Goal: Communication & Community: Answer question/provide support

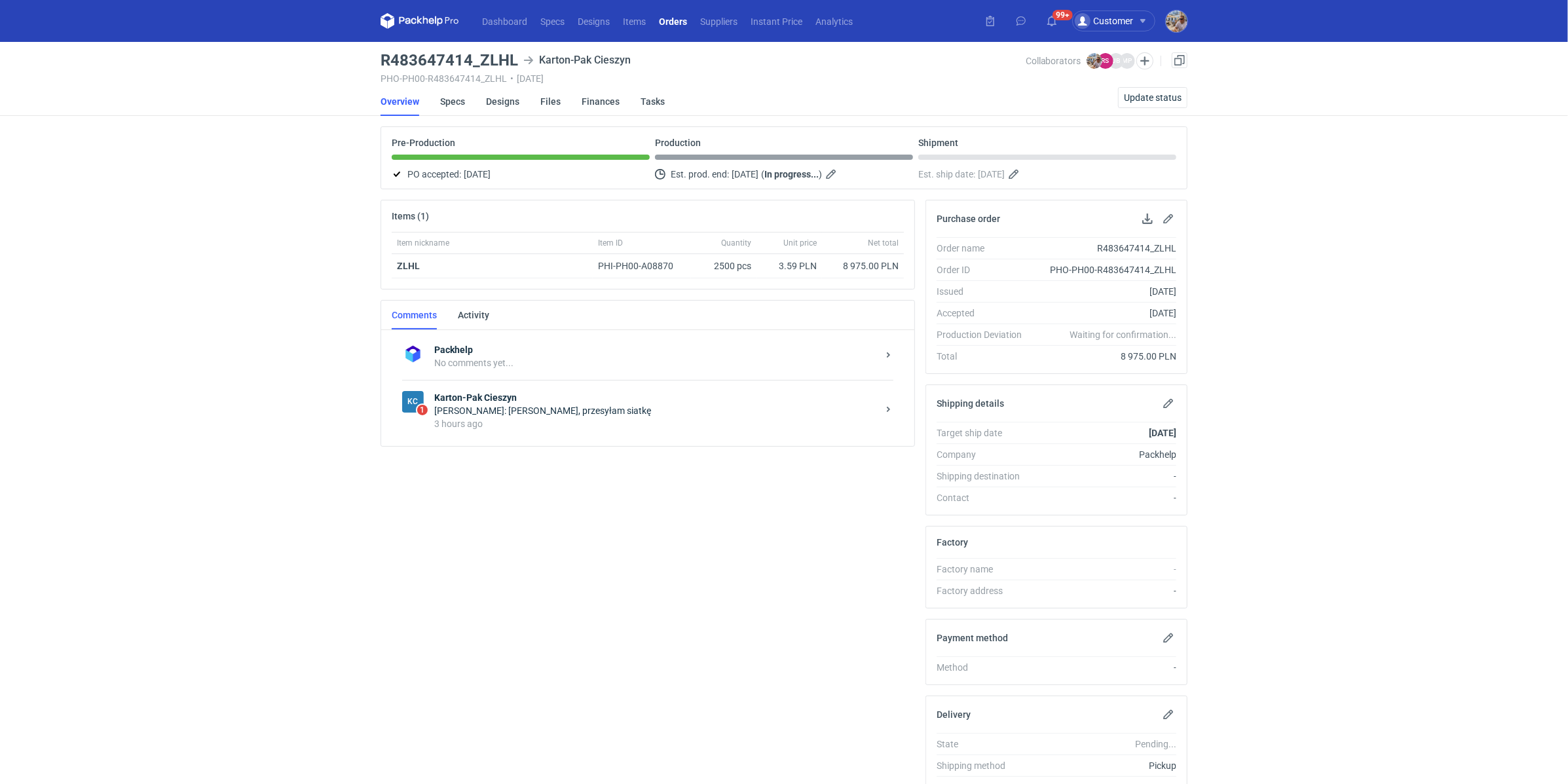
click at [583, 419] on div "3 hours ago" at bounding box center [656, 423] width 444 height 13
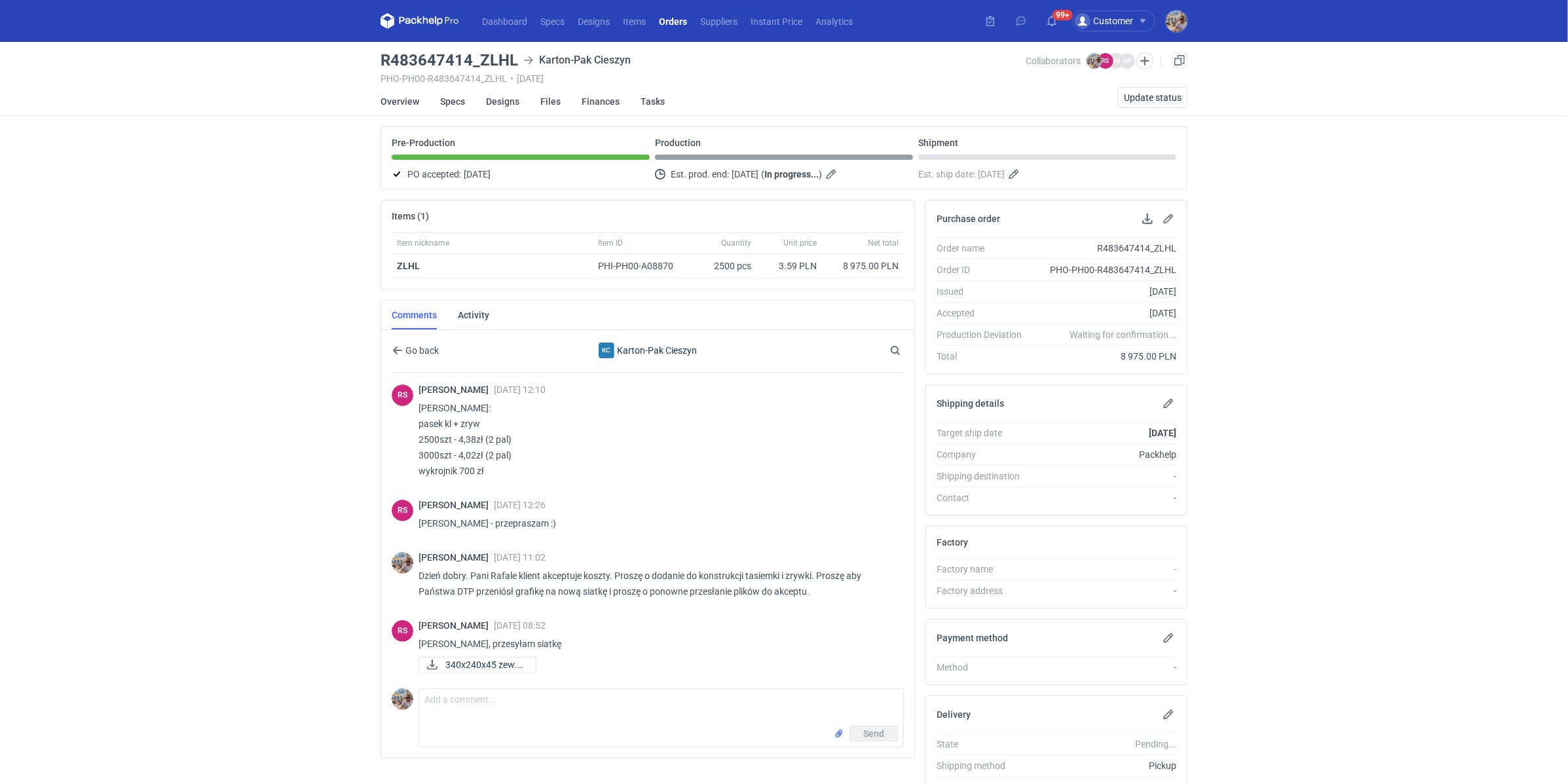
scroll to position [381, 0]
click at [505, 658] on span "340x240x45 zew.pdf" at bounding box center [485, 666] width 80 height 15
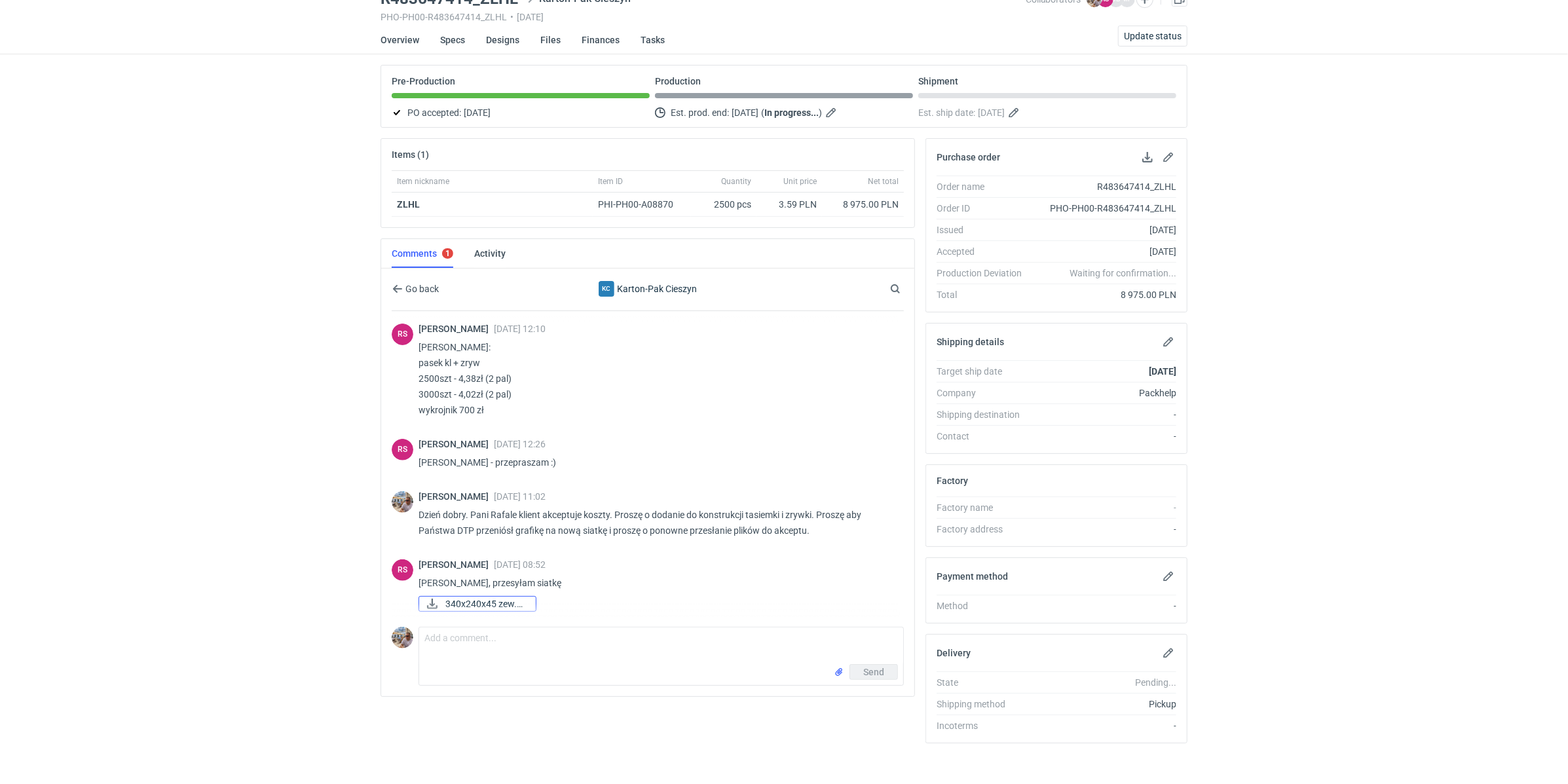
scroll to position [66, 0]
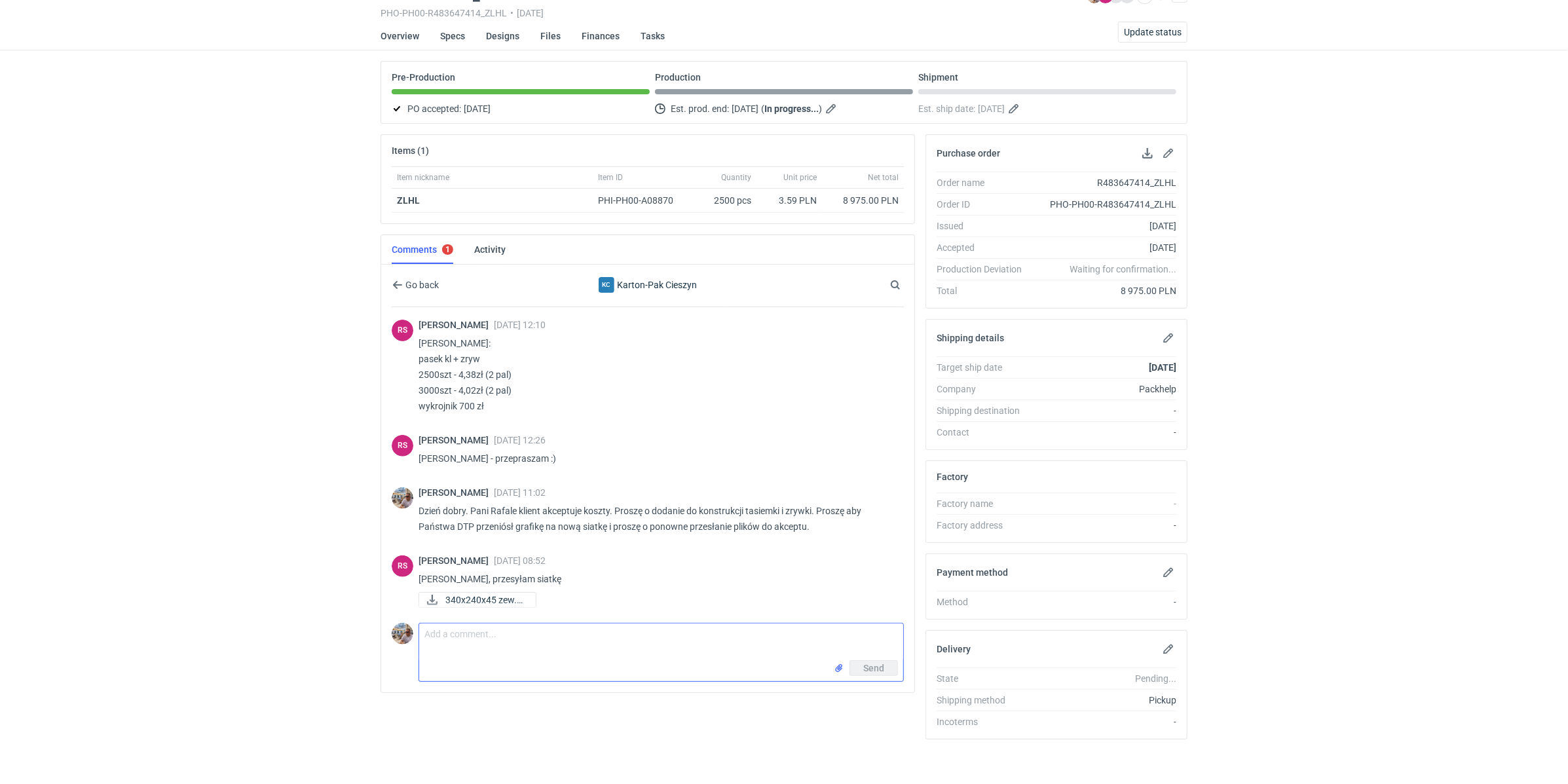
click at [507, 634] on textarea "Comment message" at bounding box center [661, 643] width 484 height 37
type textarea "Panie Rafale czy Państwa graficy"
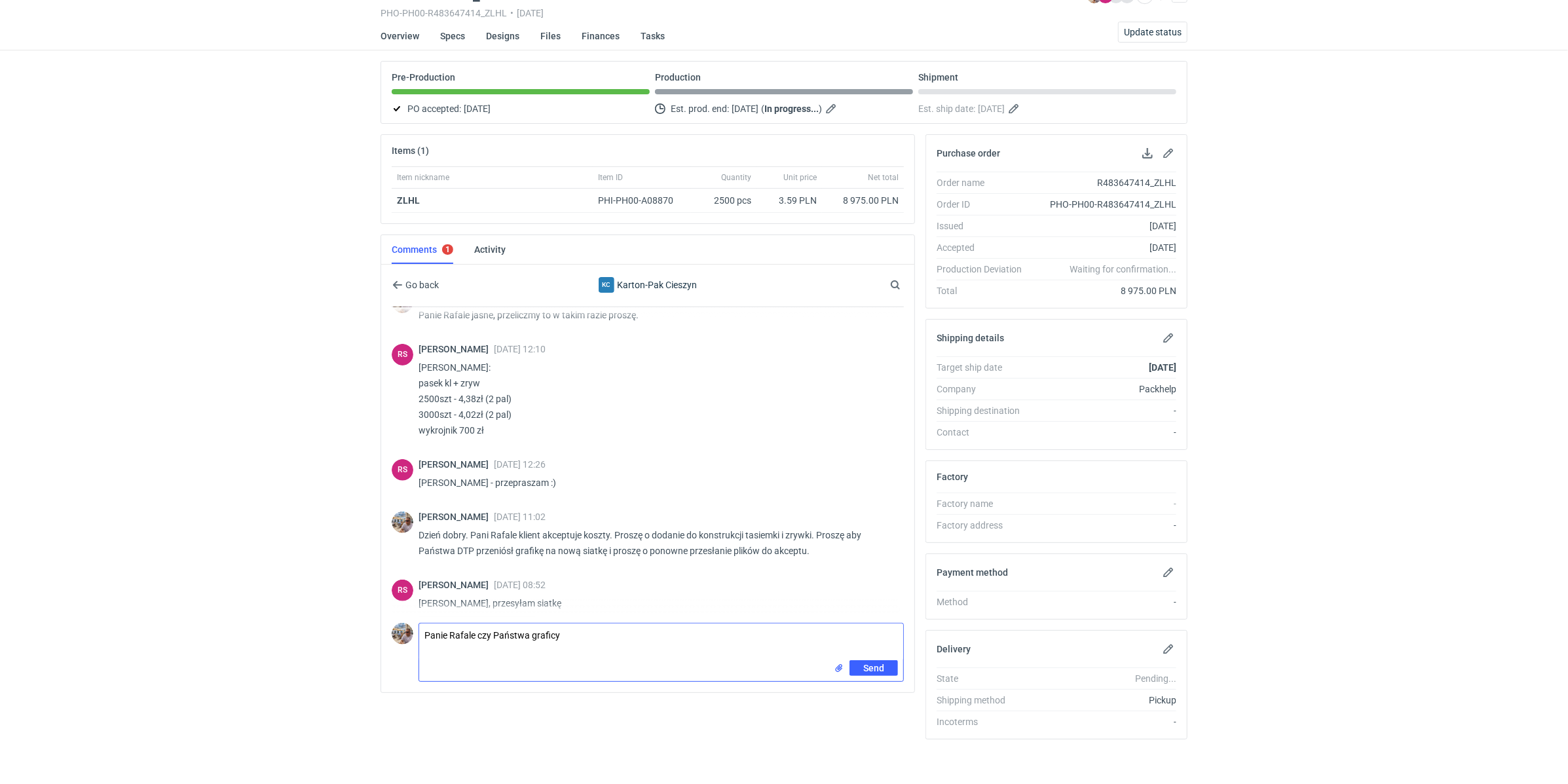
scroll to position [381, 0]
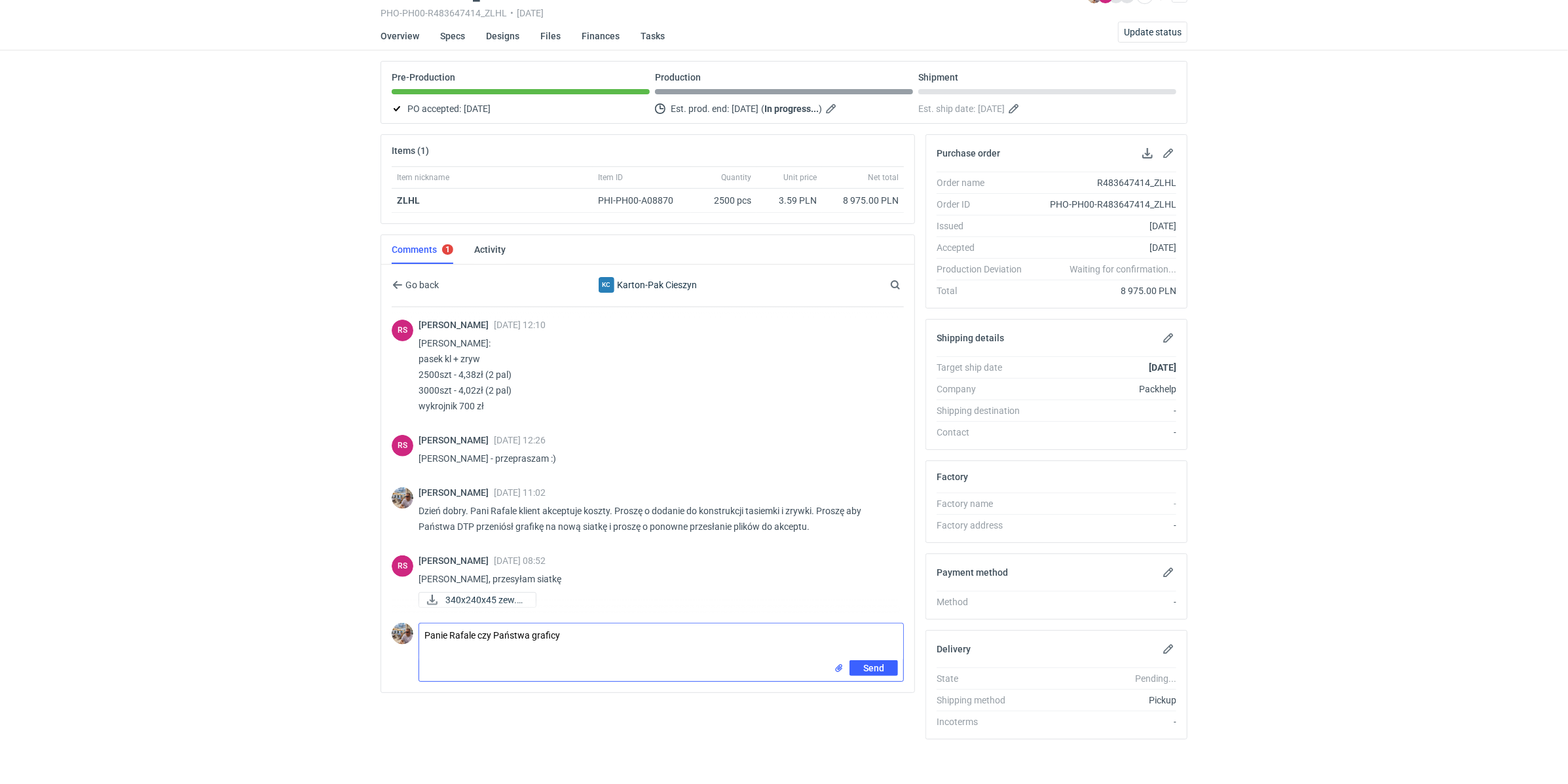
drag, startPoint x: 592, startPoint y: 628, endPoint x: 400, endPoint y: 629, distance: 192.0
click at [400, 629] on div "Comment message Panie Rafale czy Państwa graficy Send" at bounding box center [648, 649] width 512 height 64
click at [582, 633] on textarea "Panie Rafale czy Państwa graficy" at bounding box center [661, 643] width 484 height 37
drag, startPoint x: 582, startPoint y: 633, endPoint x: 421, endPoint y: 632, distance: 161.0
click at [421, 632] on textarea "Panie Rafale czy Państwa graficy" at bounding box center [661, 643] width 484 height 37
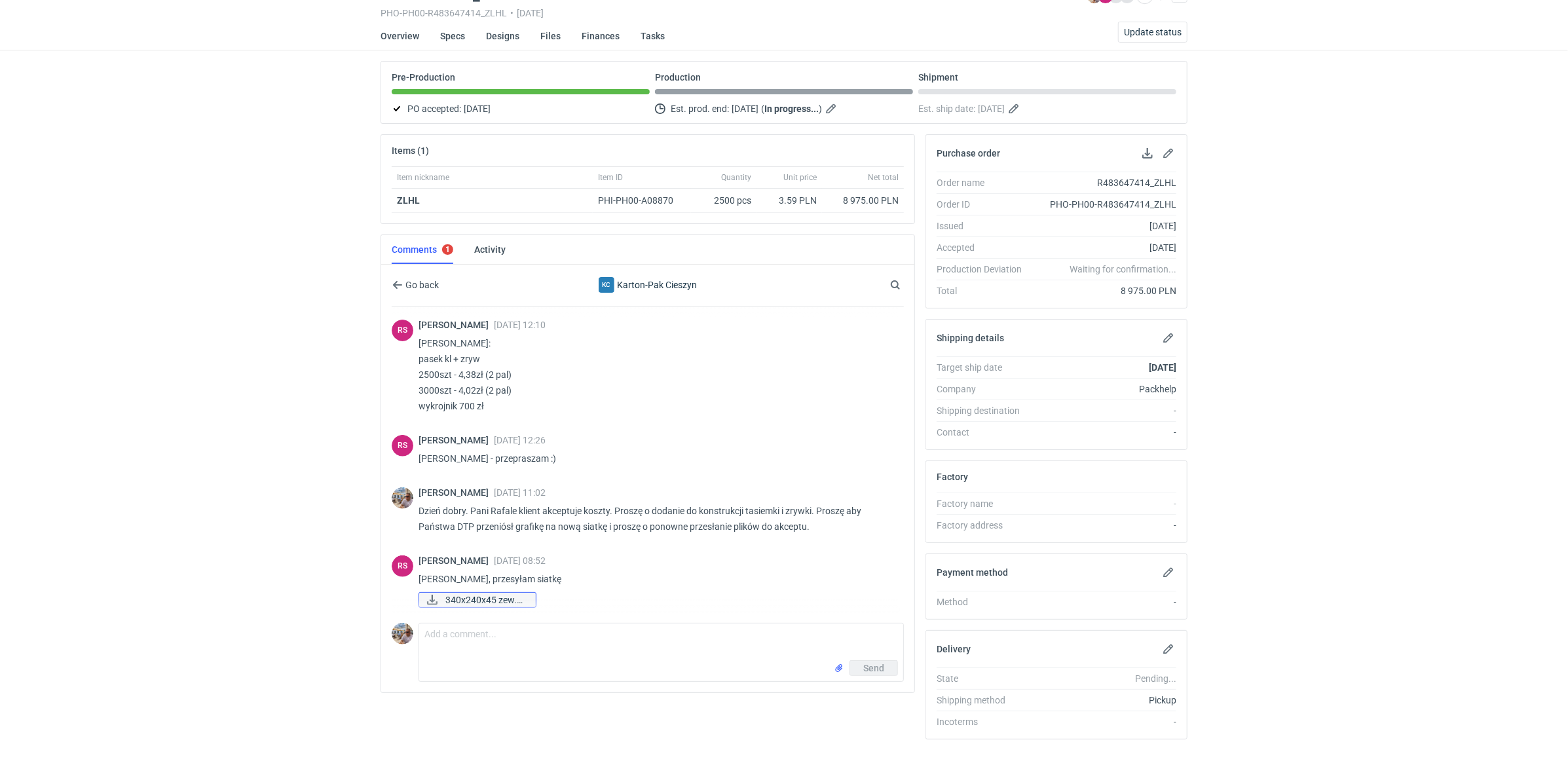
click at [442, 593] on link "340x240x45 zew.pdf" at bounding box center [478, 600] width 118 height 16
click at [454, 644] on textarea "Comment message" at bounding box center [661, 643] width 484 height 37
click at [427, 632] on textarea "Comment message" at bounding box center [661, 643] width 484 height 37
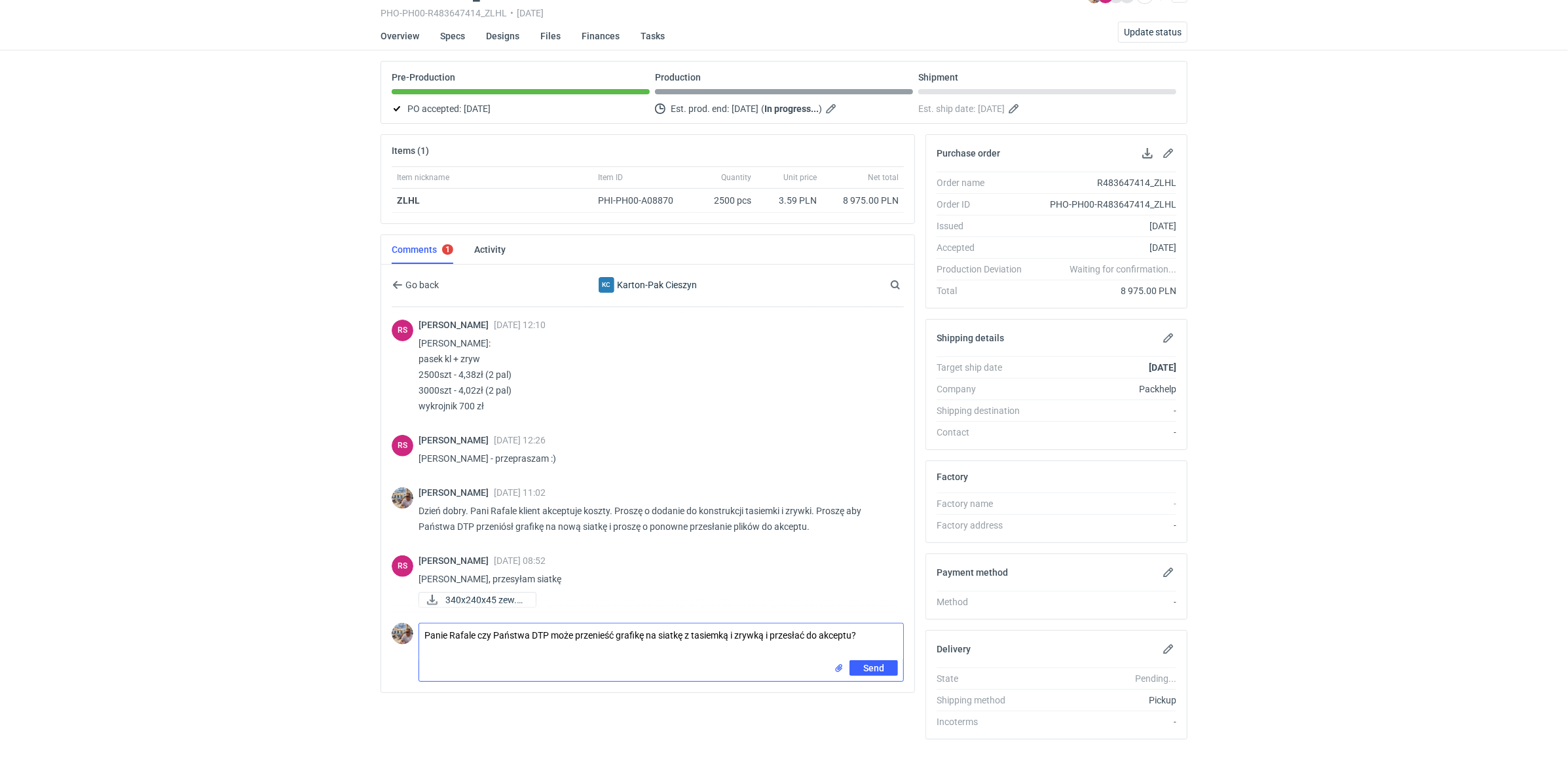
type textarea "Panie Rafale czy Państwa DTP może przenieść grafikę na siatkę z tasiemką i zryw…"
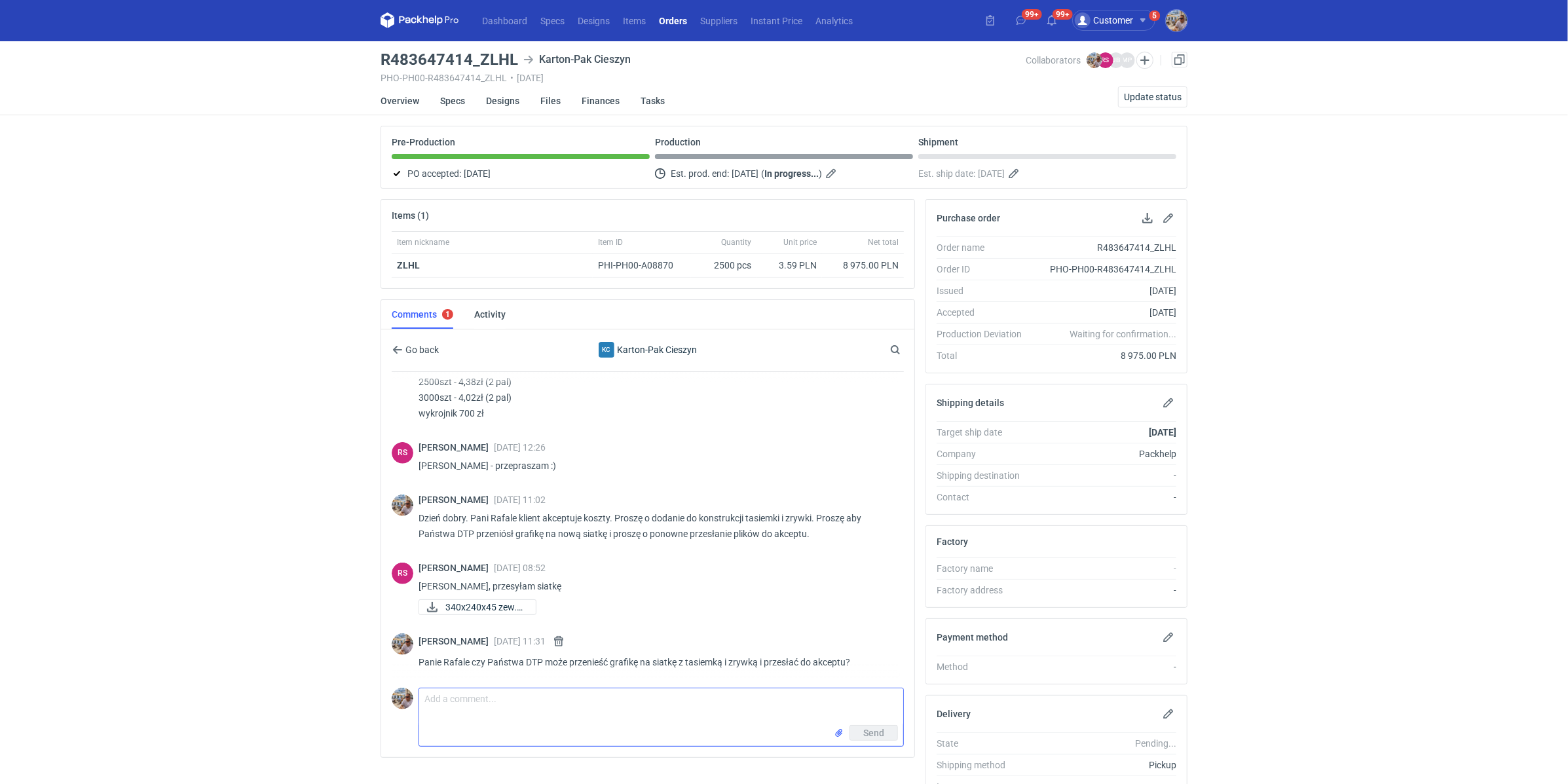
scroll to position [0, 0]
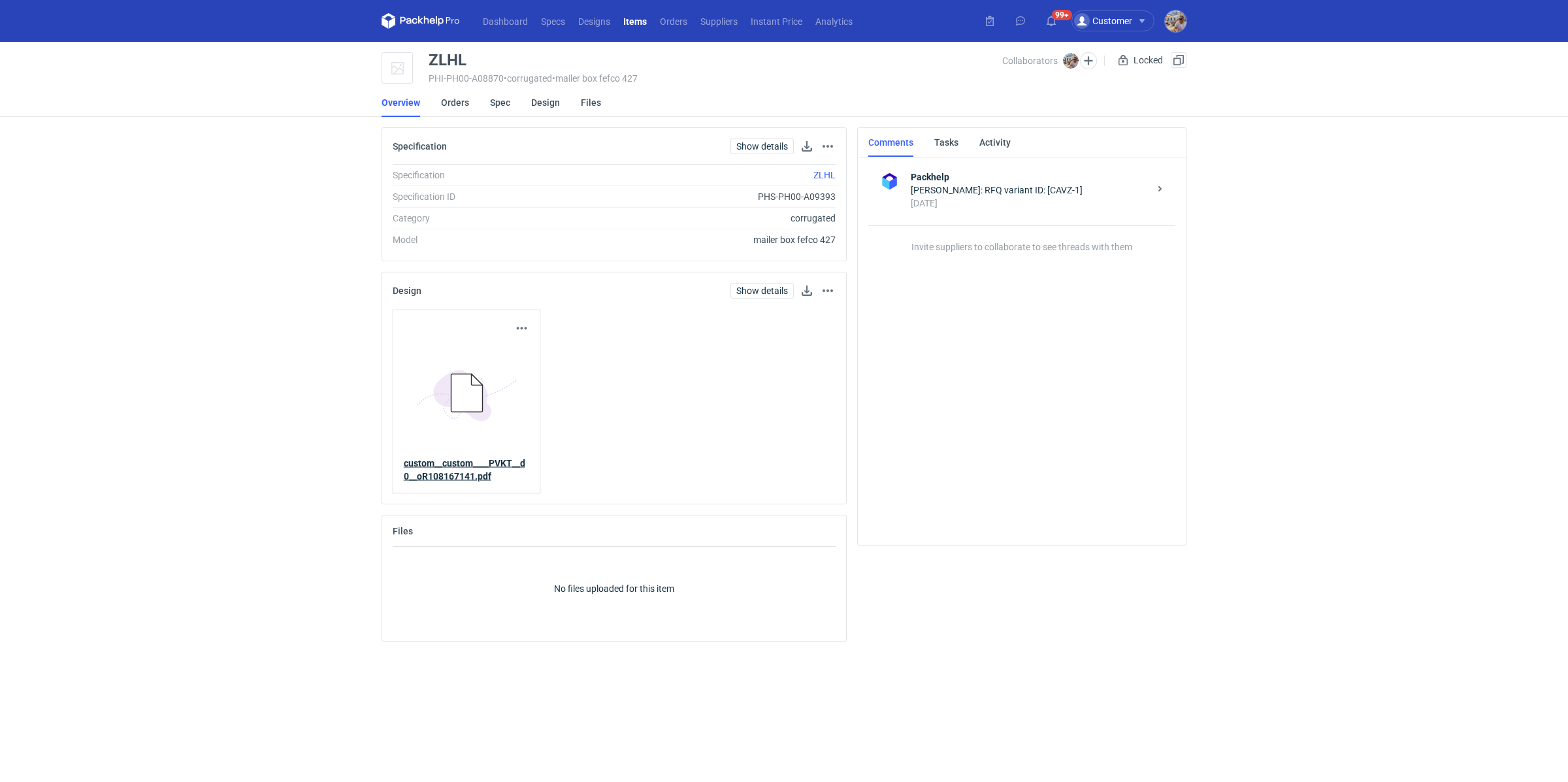
click at [452, 473] on strong "custom__custom____PVKT__d0__oR108167141.pdf" at bounding box center [465, 470] width 122 height 24
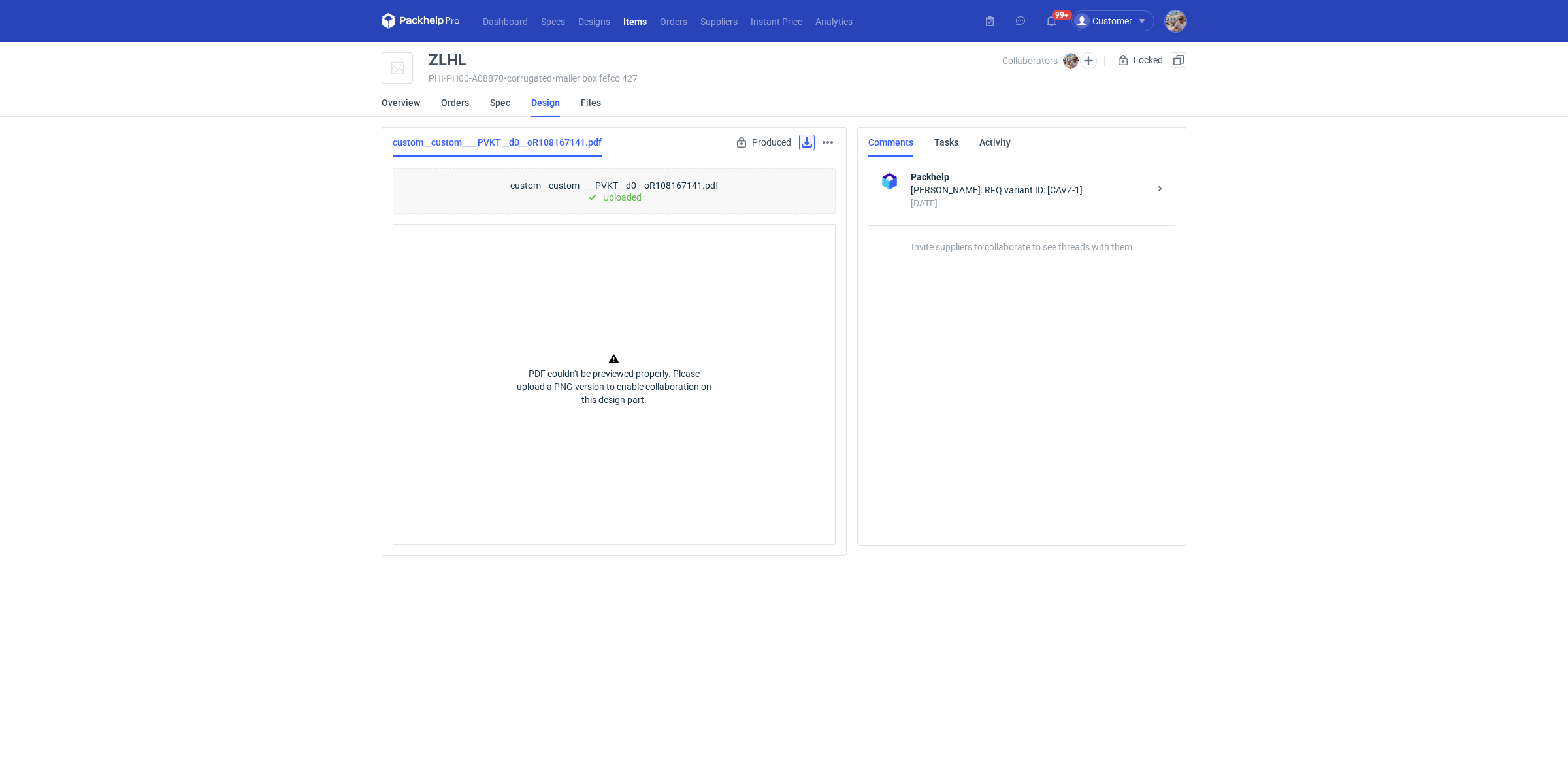
click at [808, 147] on link at bounding box center [807, 142] width 16 height 16
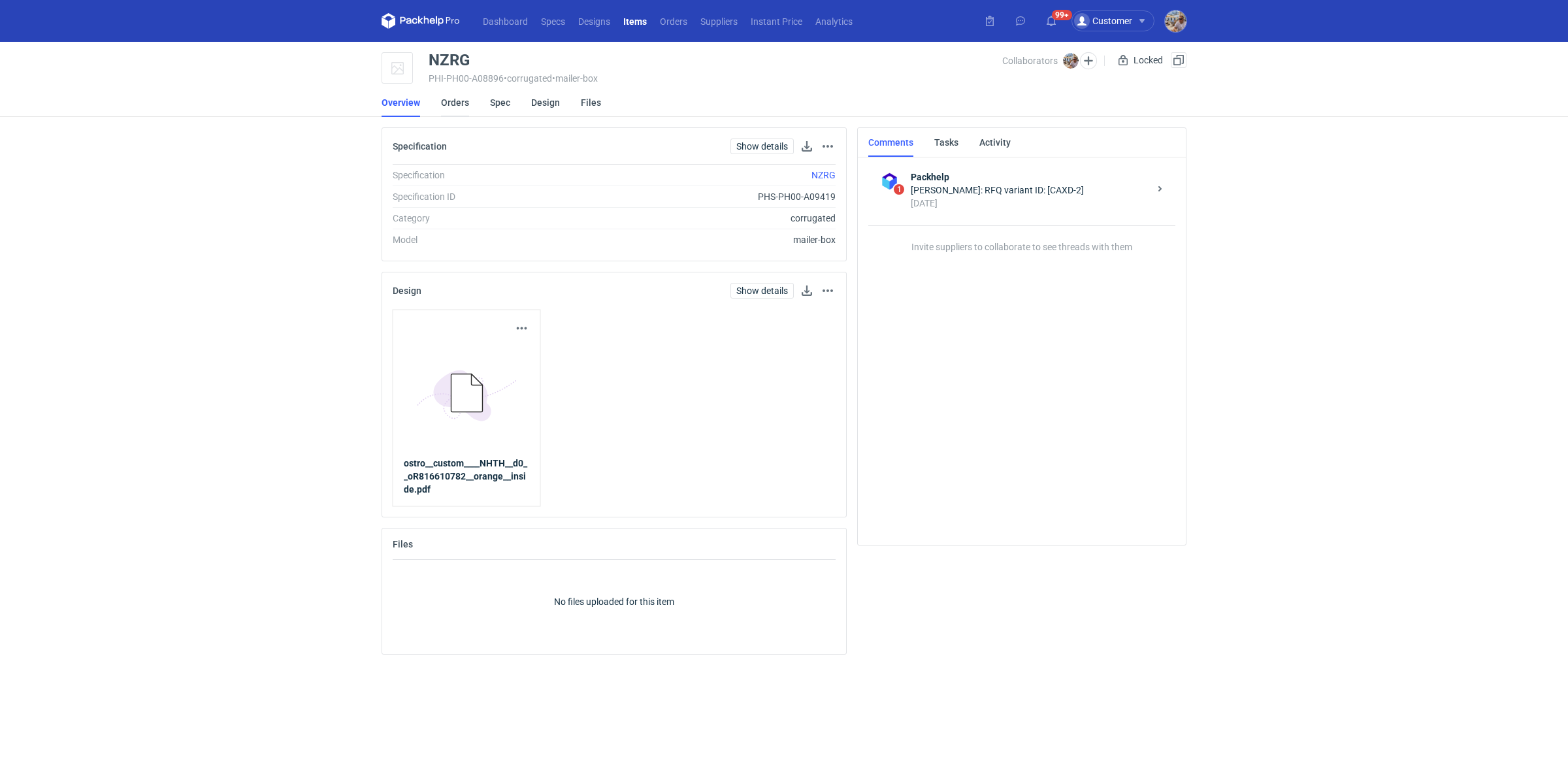
click at [454, 101] on link "Orders" at bounding box center [454, 102] width 28 height 29
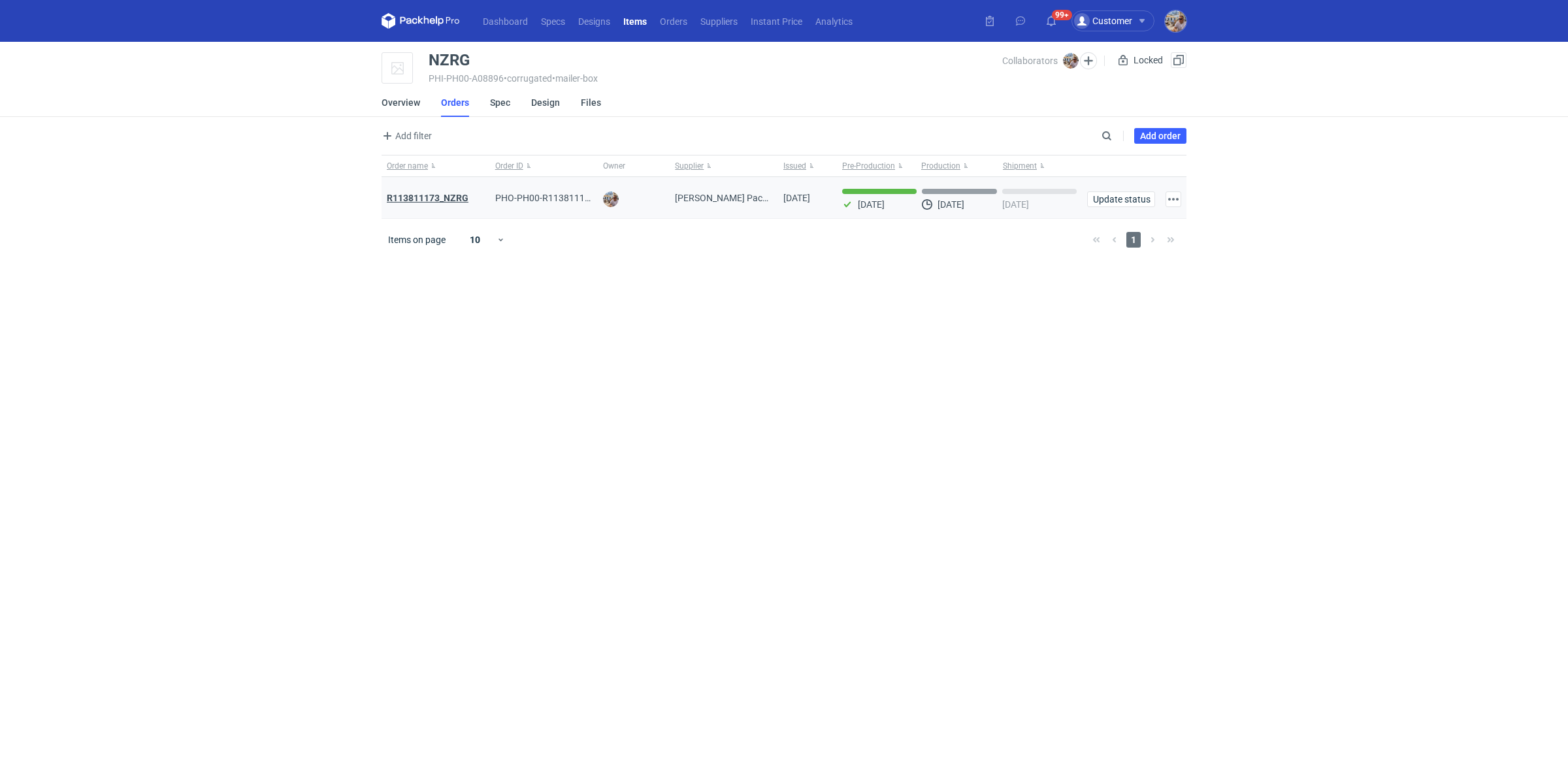
click at [441, 196] on strong "R113811173_NZRG" at bounding box center [427, 197] width 82 height 10
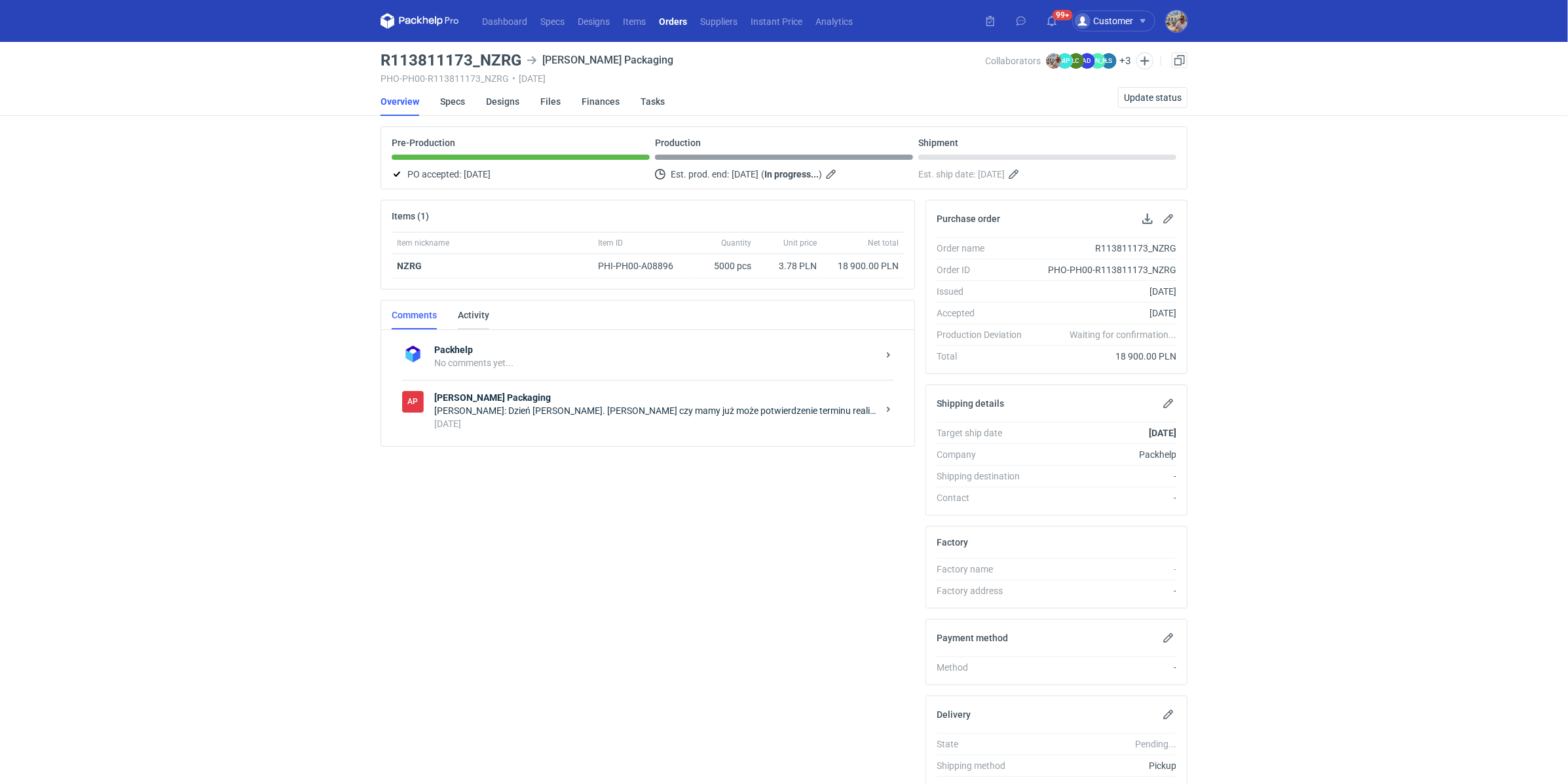
click at [473, 319] on link "Activity" at bounding box center [473, 314] width 31 height 29
click at [554, 406] on div "Rafał Stani: Panie Michale, niestety, ale nasz grafik jest na urlopie i zastępu…" at bounding box center [656, 410] width 444 height 13
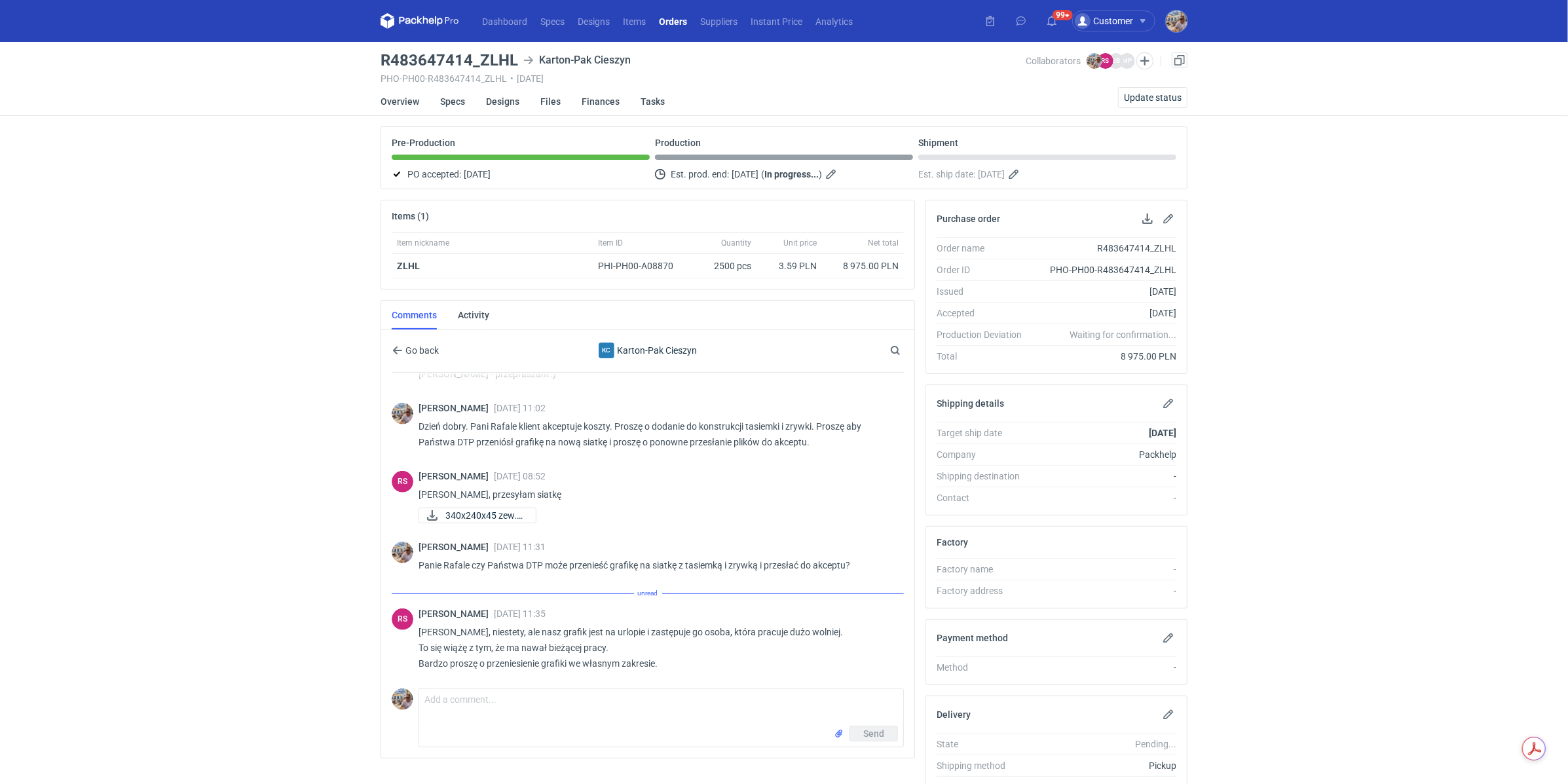
scroll to position [532, 0]
click at [470, 509] on span "340x240x45 zew.pdf" at bounding box center [485, 515] width 80 height 15
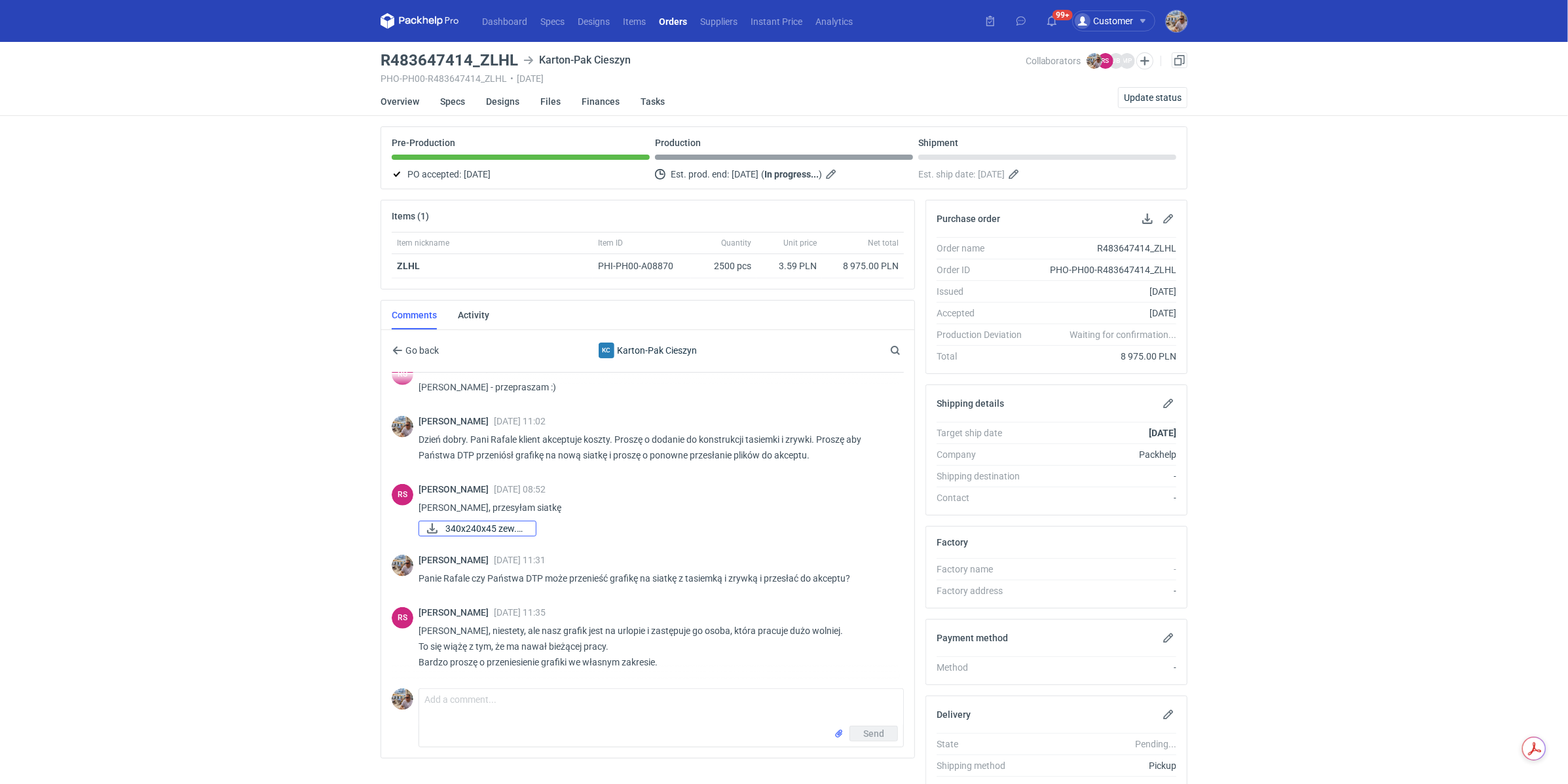
scroll to position [518, 0]
click at [265, 146] on div "Dashboard Specs Designs Items Orders Suppliers Instant Price Analytics 99+ 99+ …" at bounding box center [784, 392] width 1568 height 784
click at [517, 66] on div "R483647414_ZLHL Karton-Pak Cieszyn" at bounding box center [704, 60] width 645 height 16
drag, startPoint x: 516, startPoint y: 59, endPoint x: 483, endPoint y: 54, distance: 33.4
click at [483, 54] on h3 "R483647414_ZLHL" at bounding box center [449, 60] width 138 height 16
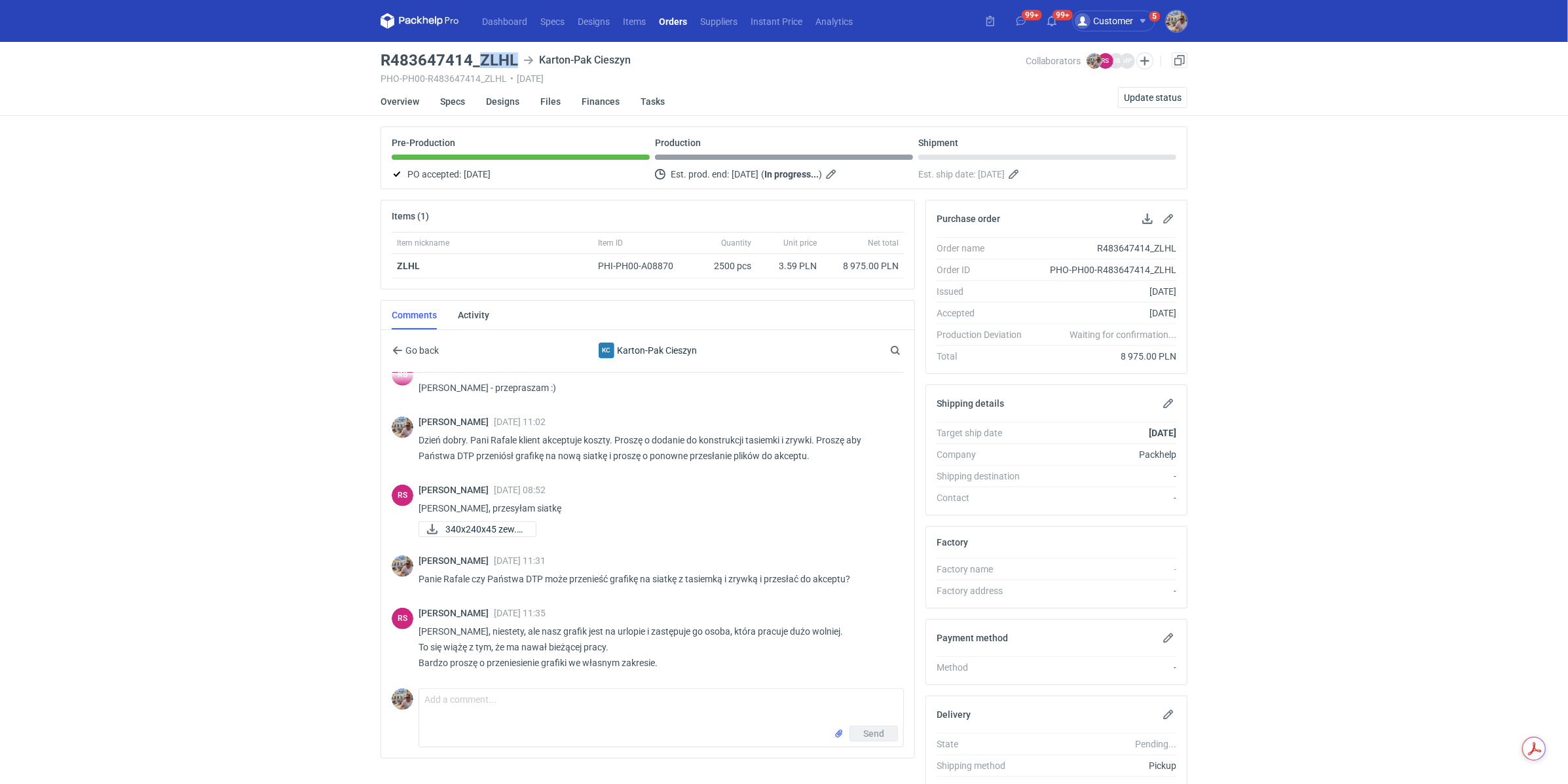
copy h3 "ZLHL"
click at [524, 690] on textarea "Comment message" at bounding box center [661, 707] width 484 height 37
type textarea "Panie Rafale a jak zmiana wpłynie na termin realizacji? Kiedy produkcja z tasie…"
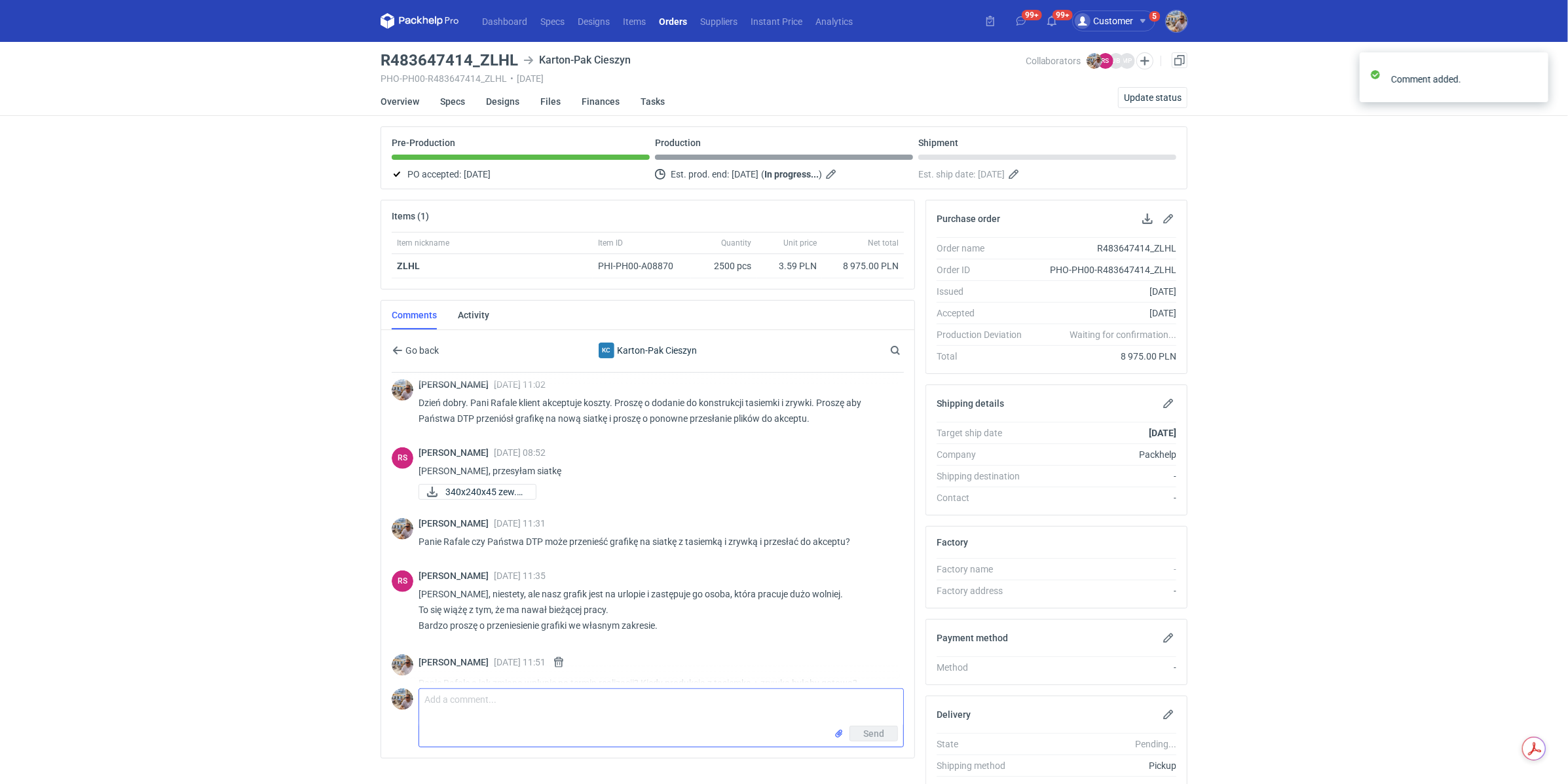
scroll to position [575, 0]
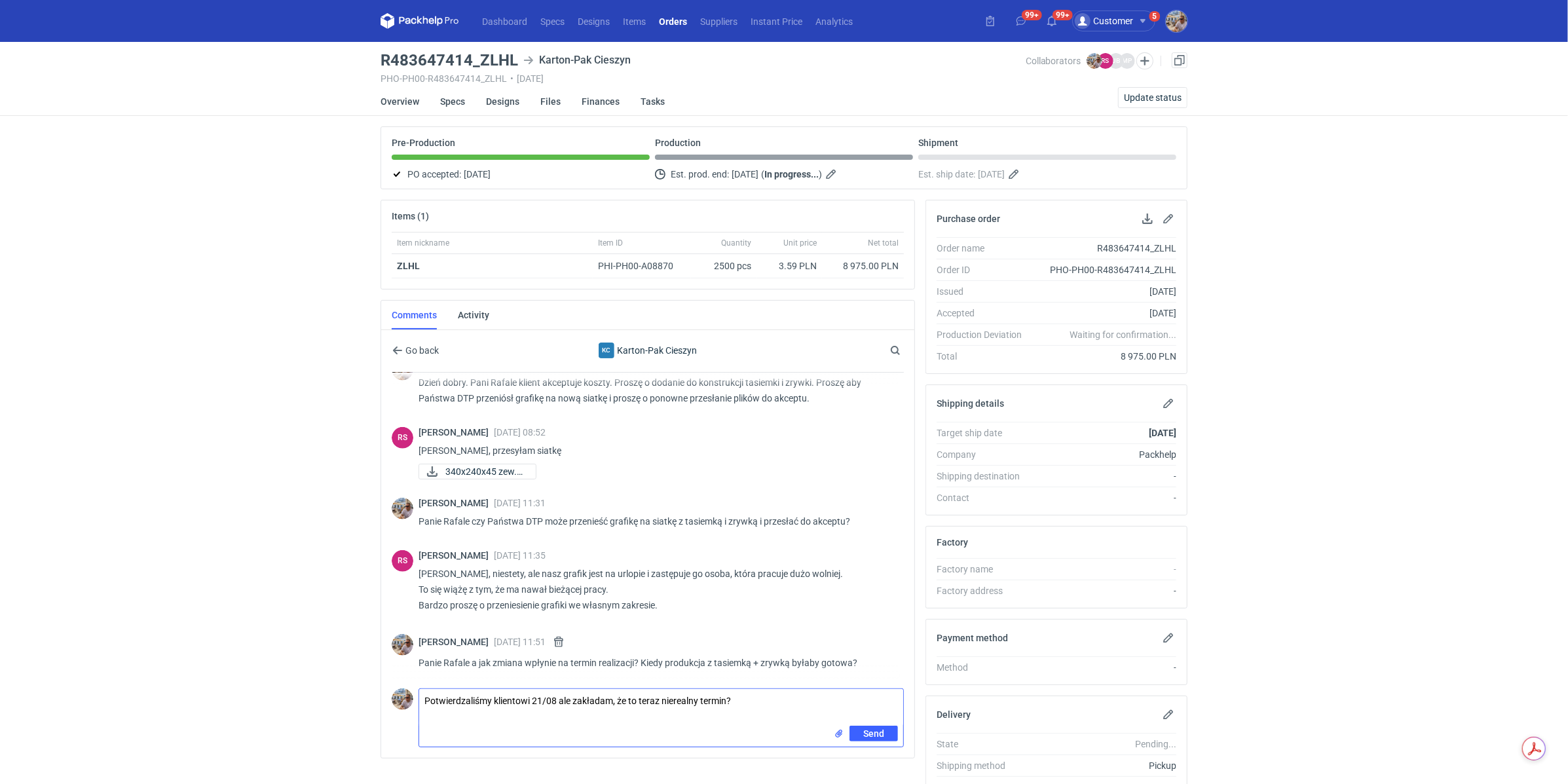
type textarea "Potwierdzaliśmy klientowi 21/08 ale zakładam, że to teraz nierealny termin?"
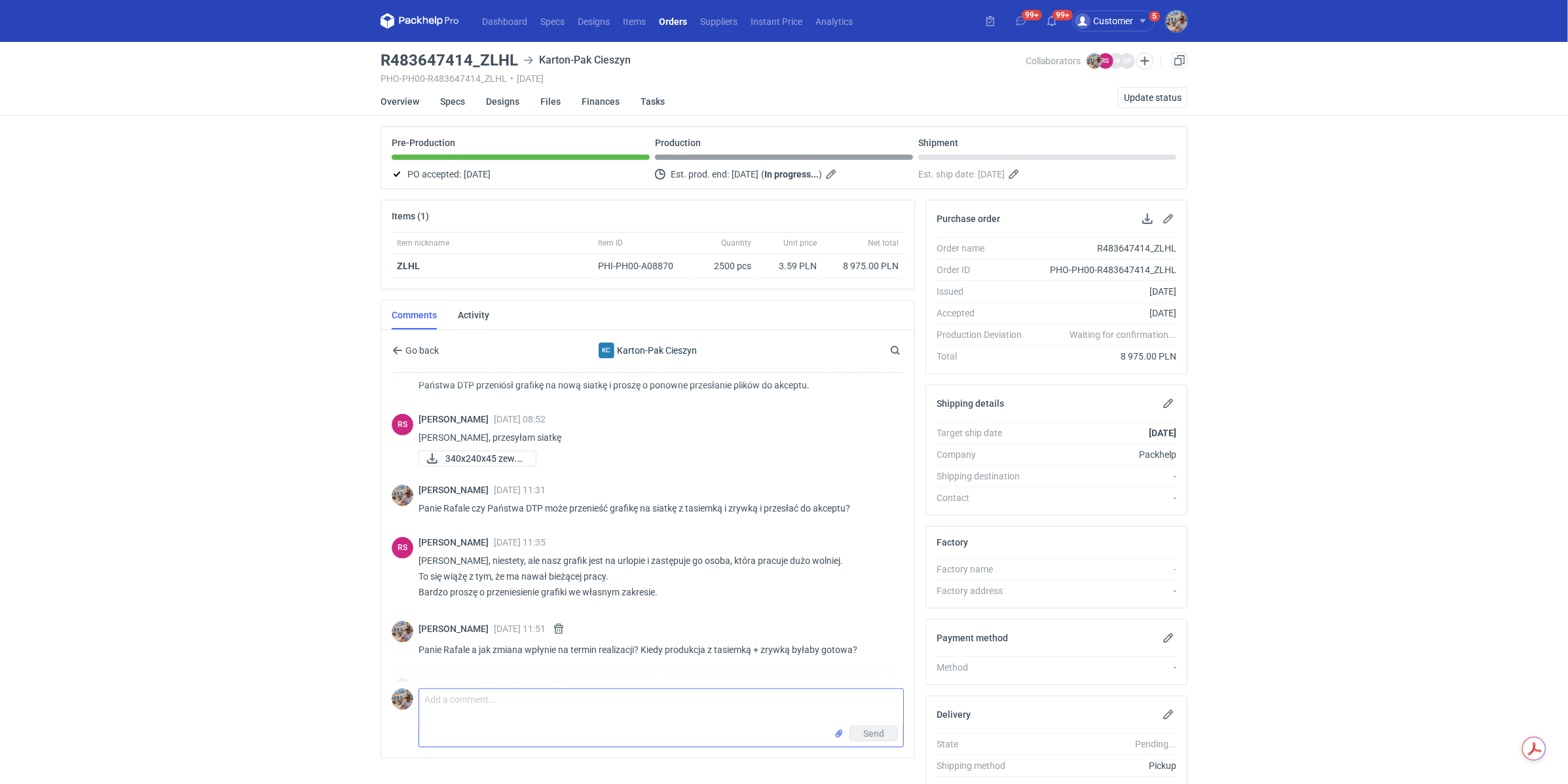
scroll to position [632, 0]
